Goal: Communication & Community: Answer question/provide support

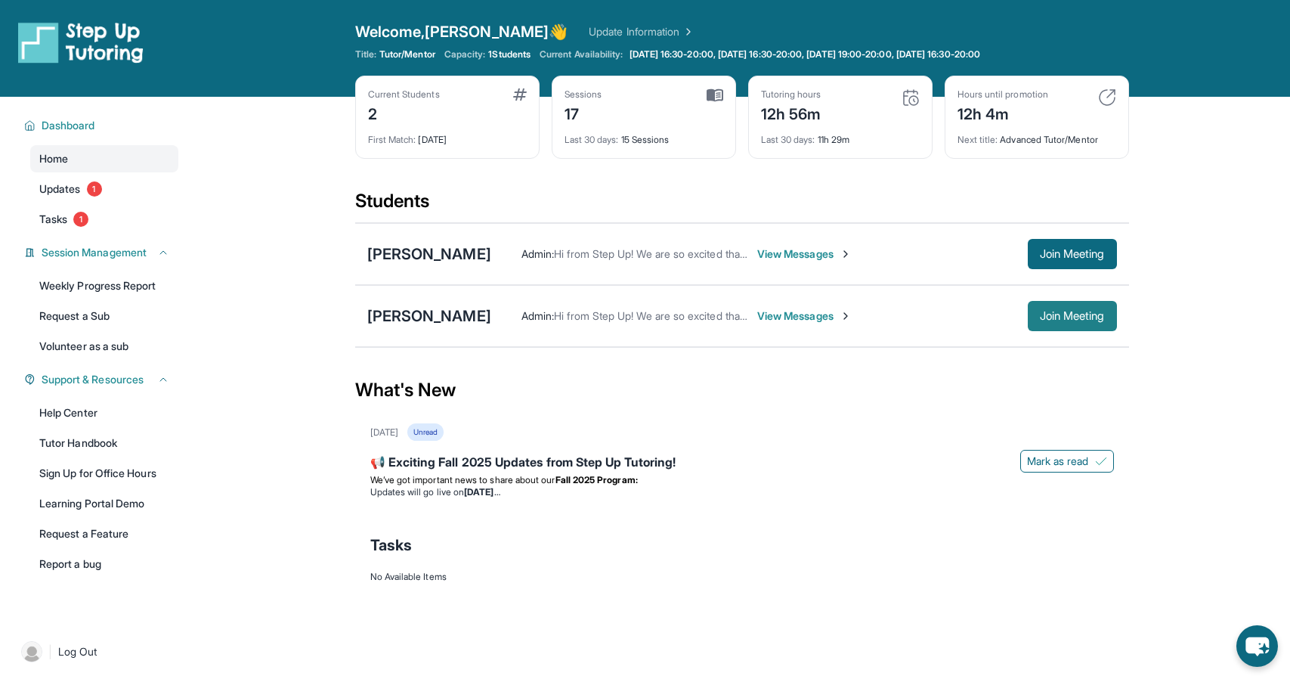
click at [1058, 315] on span "Join Meeting" at bounding box center [1072, 315] width 65 height 9
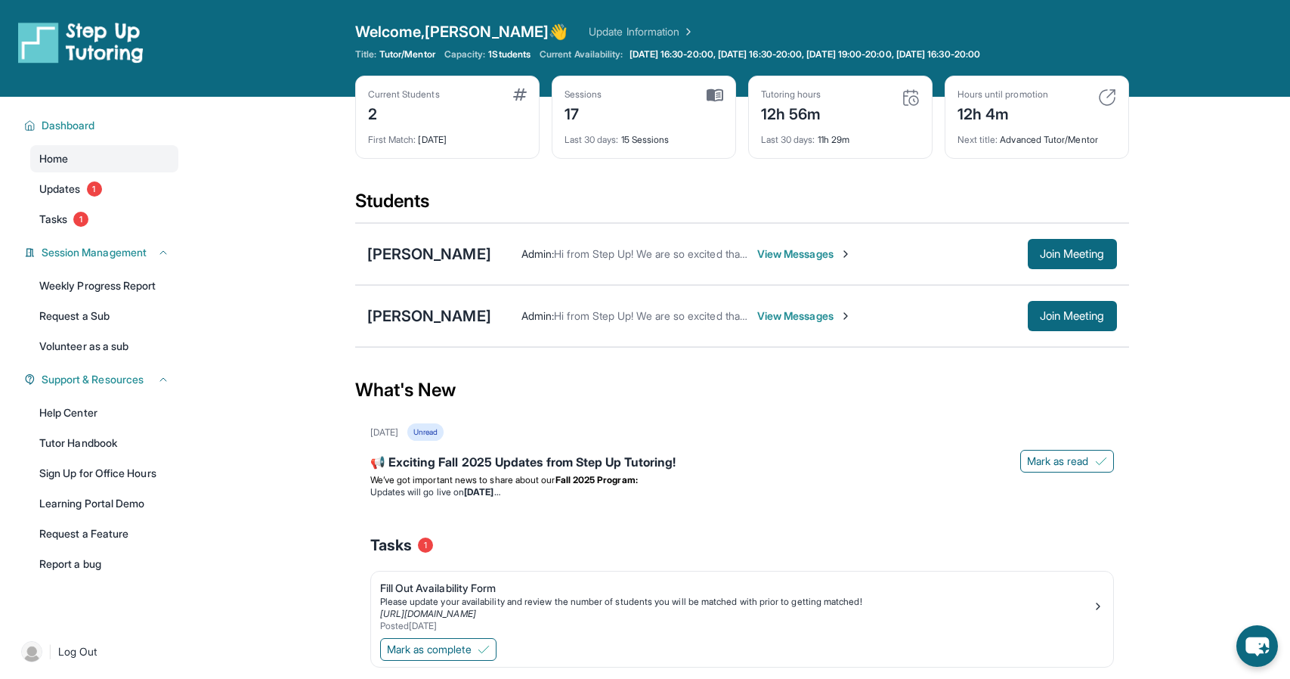
click at [783, 318] on span "View Messages" at bounding box center [804, 315] width 94 height 15
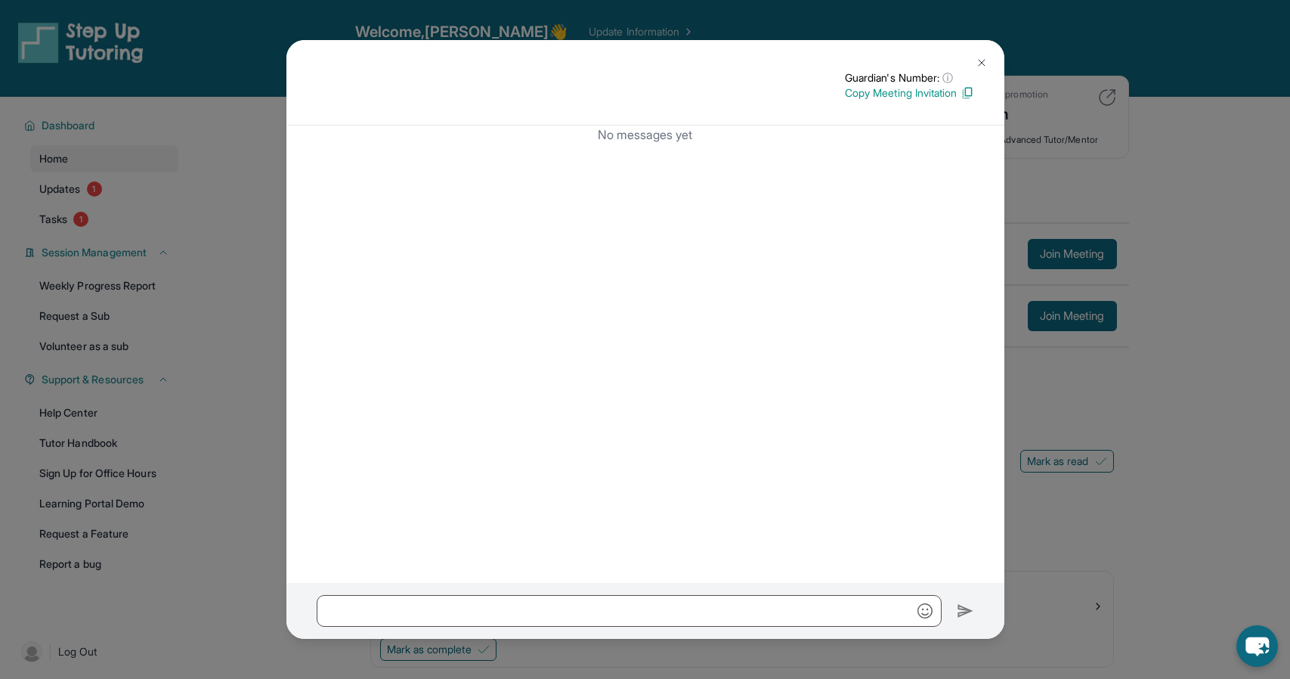
click at [987, 58] on button at bounding box center [982, 63] width 30 height 30
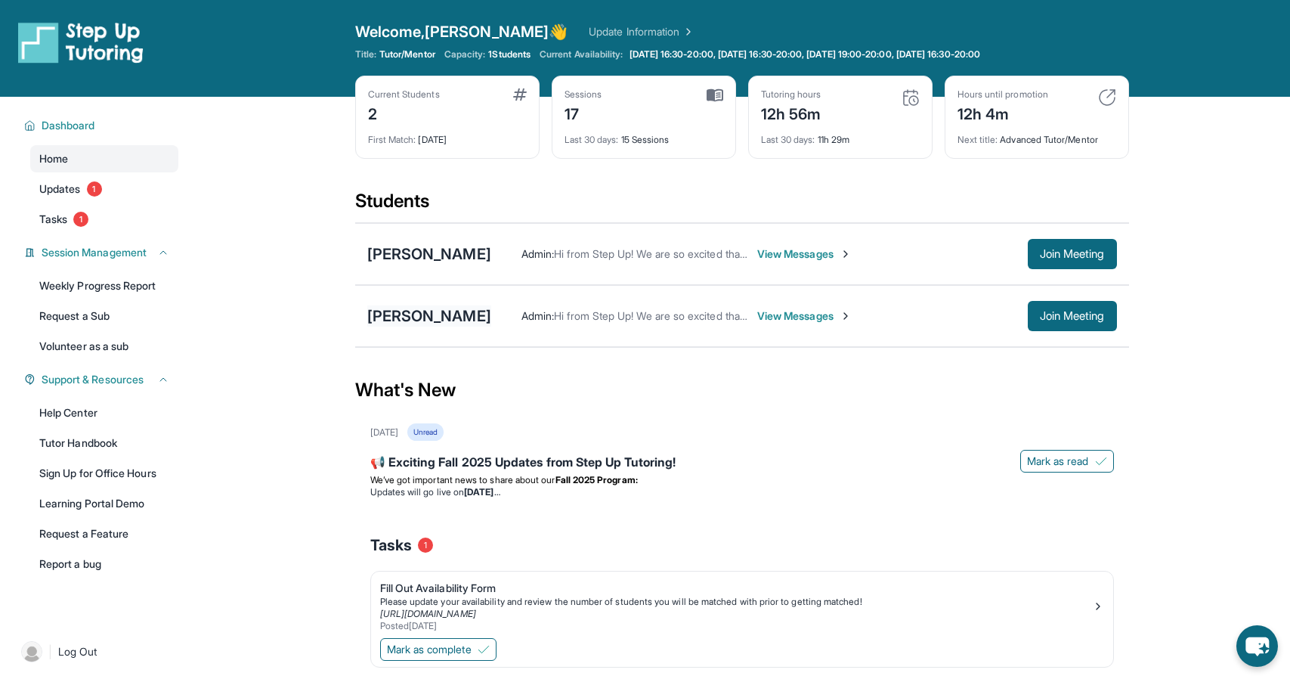
click at [438, 316] on div "[PERSON_NAME]" at bounding box center [429, 315] width 124 height 21
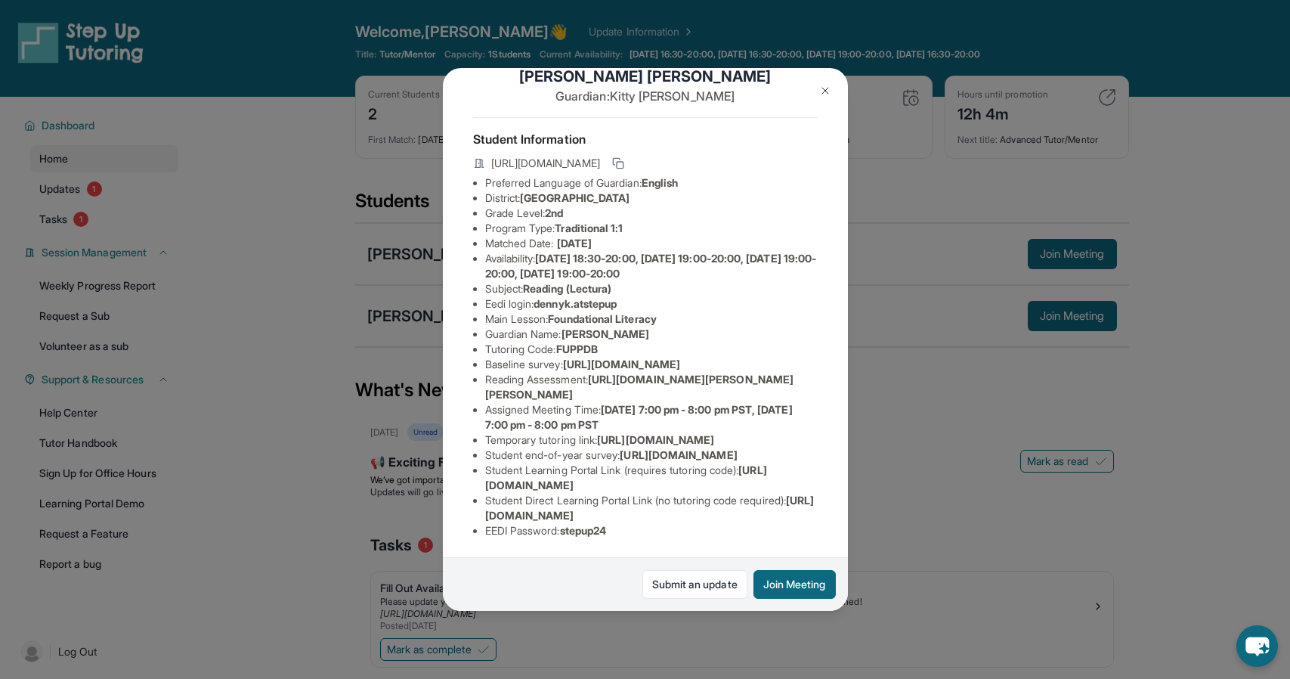
scroll to position [113, 0]
drag, startPoint x: 629, startPoint y: 224, endPoint x: 544, endPoint y: 225, distance: 84.7
click at [544, 296] on li "Eedi login : [PERSON_NAME].atstepup" at bounding box center [651, 303] width 333 height 15
click at [540, 297] on span "dennyk.atstepup" at bounding box center [575, 303] width 83 height 13
copy span "dennyk.atstepup"
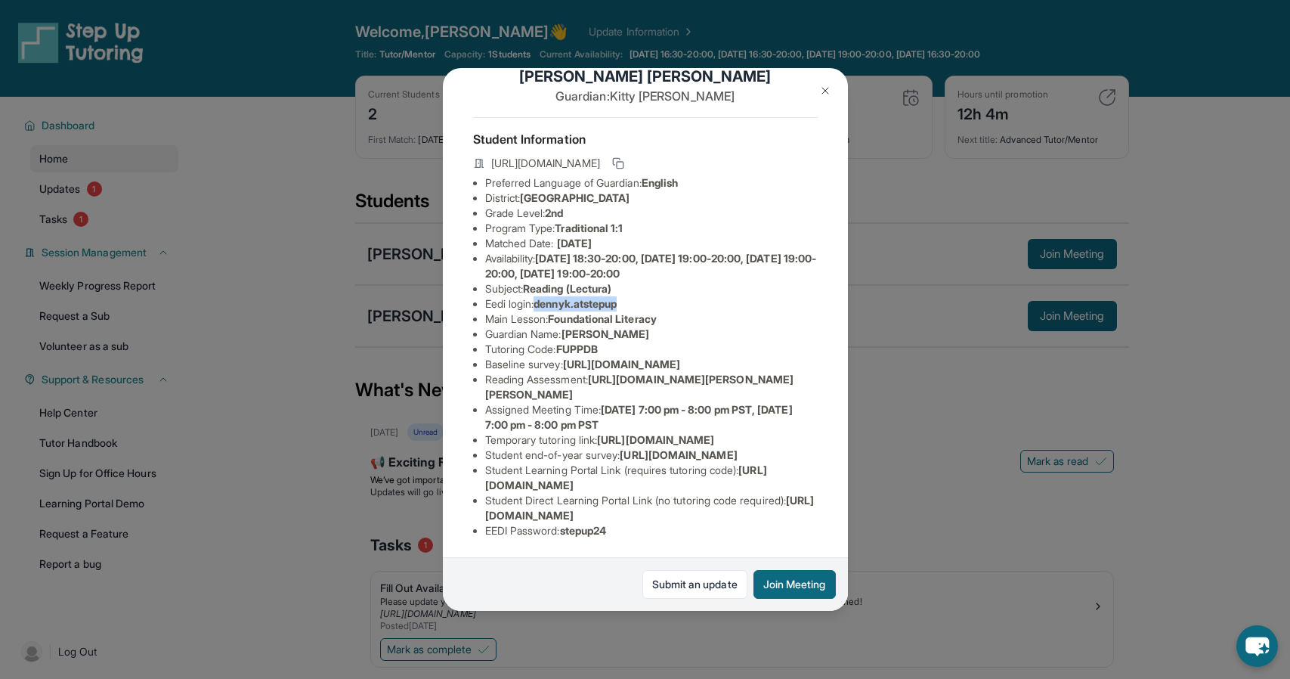
click at [831, 91] on button at bounding box center [825, 91] width 30 height 30
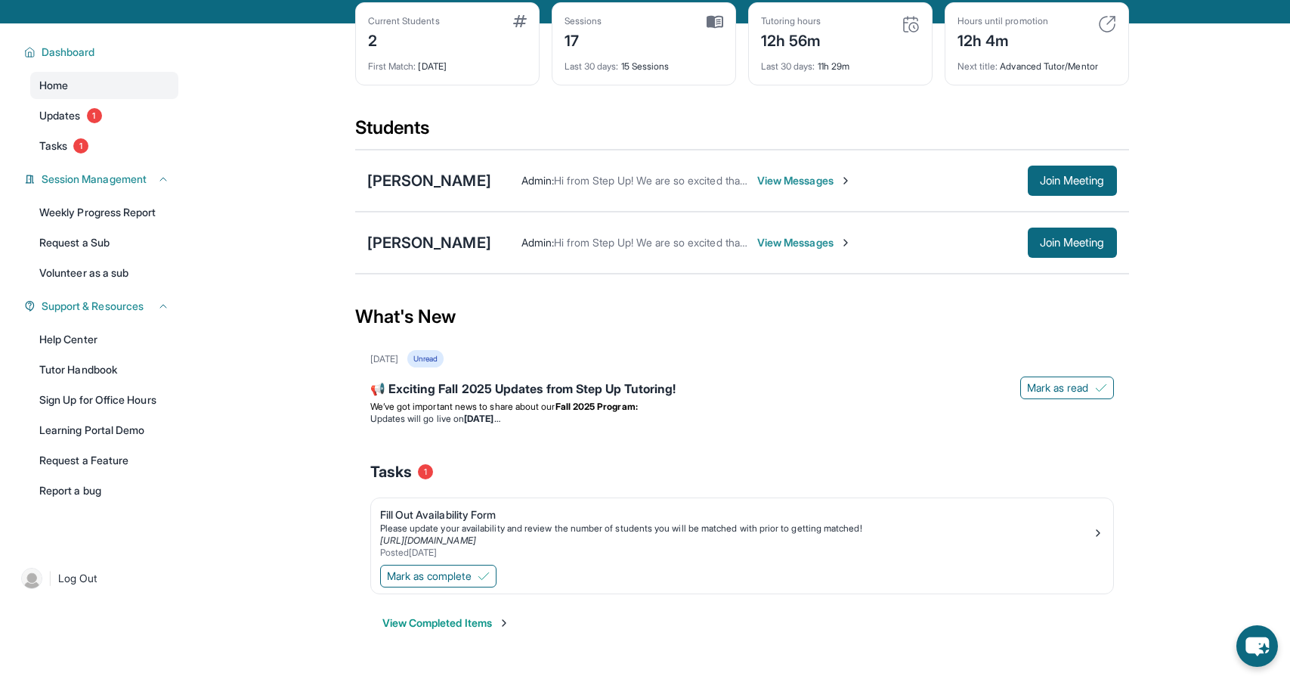
scroll to position [97, 0]
